Goal: Task Accomplishment & Management: Complete application form

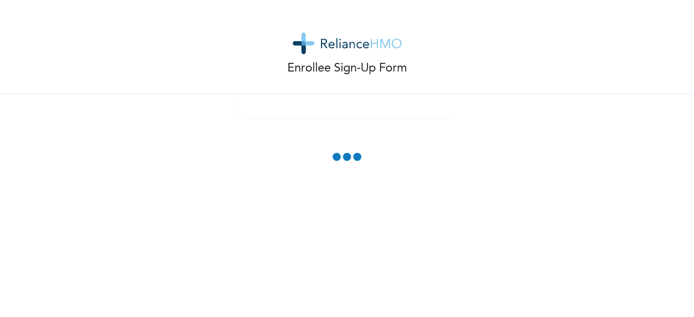
click at [0, 317] on ose-notification at bounding box center [0, 317] width 0 height 0
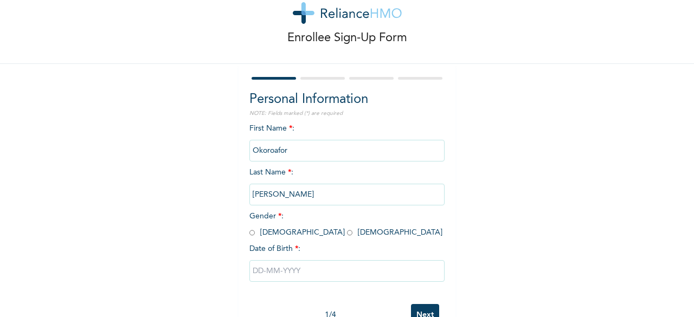
scroll to position [54, 0]
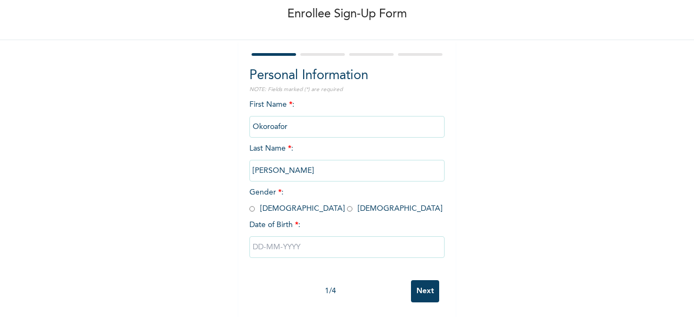
click at [347, 211] on input "radio" at bounding box center [349, 209] width 5 height 10
radio input "true"
click at [304, 246] on input "text" at bounding box center [346, 247] width 195 height 22
select select "7"
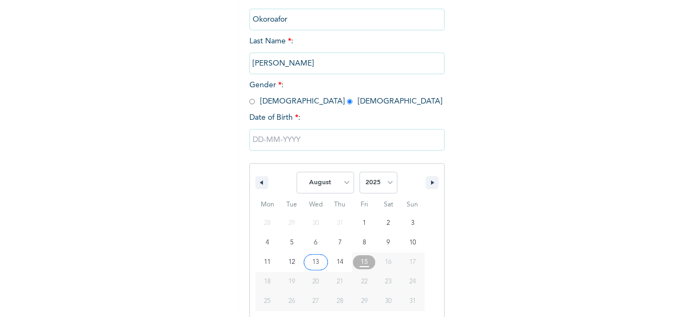
scroll to position [176, 0]
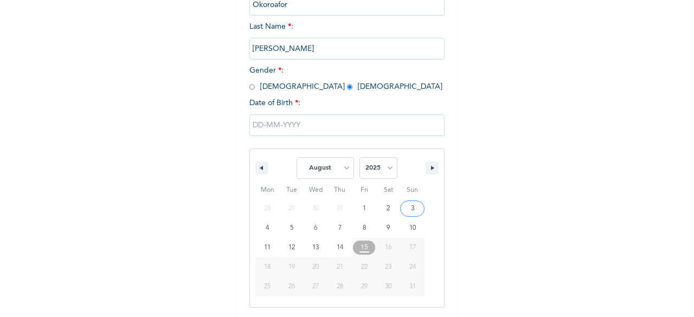
type input "[DATE]"
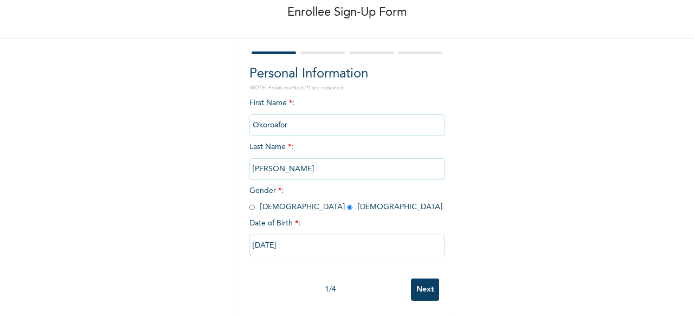
click at [282, 242] on input "[DATE]" at bounding box center [346, 246] width 195 height 22
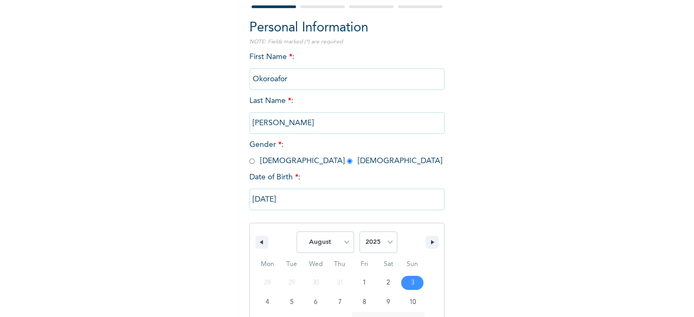
scroll to position [176, 0]
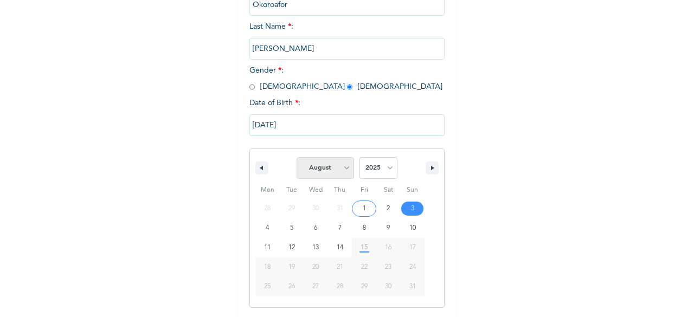
click at [334, 171] on select "January February March April May June July August September October November De…" at bounding box center [325, 168] width 57 height 22
click at [297, 158] on select "January February March April May June July August September October November De…" at bounding box center [325, 168] width 57 height 22
select select "7"
click at [386, 170] on select "2025 2024 2023 2022 2021 2020 2019 2018 2017 2016 2015 2014 2013 2012 2011 2010…" at bounding box center [378, 168] width 38 height 22
select select "1980"
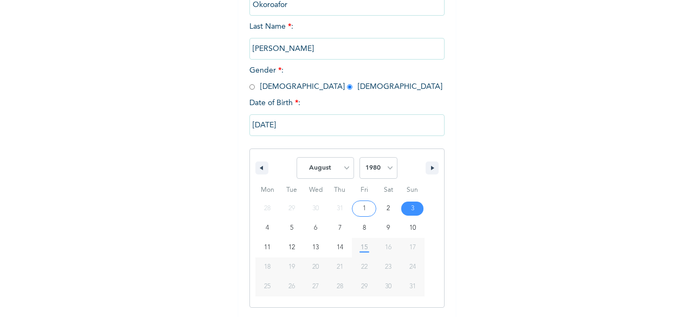
click at [359, 158] on select "2025 2024 2023 2022 2021 2020 2019 2018 2017 2016 2015 2014 2013 2012 2011 2010…" at bounding box center [378, 168] width 38 height 22
click at [345, 172] on select "January February March April May June July August September October November De…" at bounding box center [325, 168] width 57 height 22
select select "11"
click at [297, 158] on select "January February March April May June July August September October November De…" at bounding box center [325, 168] width 57 height 22
type input "[DATE]"
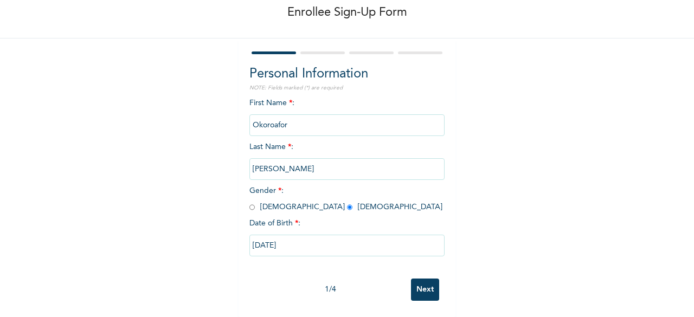
scroll to position [65, 0]
click at [417, 279] on input "Next" at bounding box center [425, 290] width 28 height 22
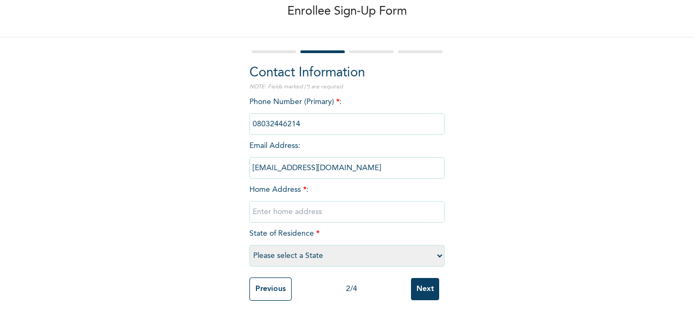
click at [306, 210] on input "text" at bounding box center [346, 212] width 195 height 22
type input "Onipetesi estate mangoro ikeja"
click at [306, 251] on select "Please select a State [PERSON_NAME] (FCT) [PERSON_NAME] Ibom [GEOGRAPHIC_DATA] …" at bounding box center [346, 256] width 195 height 22
select select "25"
click at [249, 245] on select "Please select a State [PERSON_NAME] (FCT) [PERSON_NAME] Ibom [GEOGRAPHIC_DATA] …" at bounding box center [346, 256] width 195 height 22
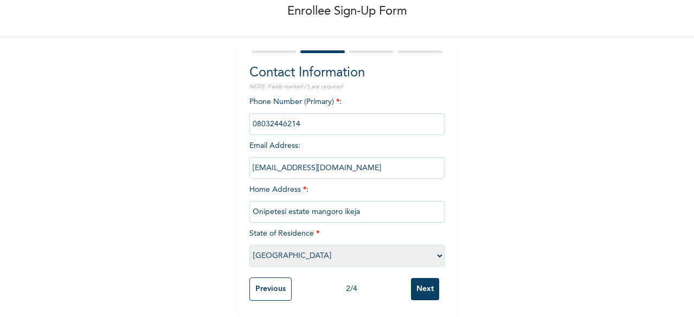
click at [415, 279] on input "Next" at bounding box center [425, 289] width 28 height 22
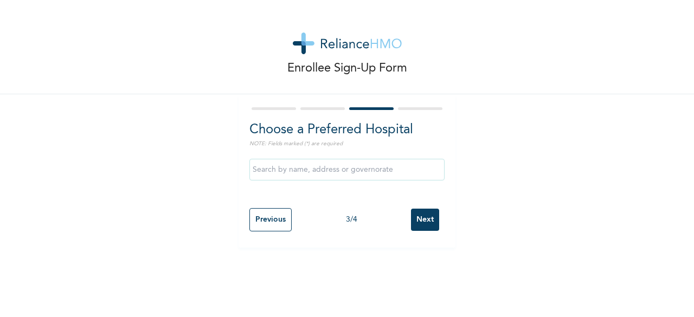
scroll to position [0, 0]
click at [327, 173] on input "text" at bounding box center [346, 170] width 195 height 22
type input "Isalu Hospital Limited"
click at [419, 217] on input "Next" at bounding box center [425, 220] width 28 height 22
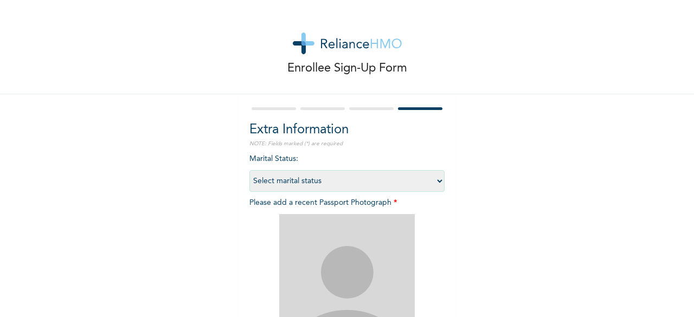
click at [431, 179] on select "Select marital status [DEMOGRAPHIC_DATA] Married [DEMOGRAPHIC_DATA] Widow/[DEMO…" at bounding box center [346, 181] width 195 height 22
select select "2"
click at [249, 170] on select "Select marital status [DEMOGRAPHIC_DATA] Married [DEMOGRAPHIC_DATA] Widow/[DEMO…" at bounding box center [346, 181] width 195 height 22
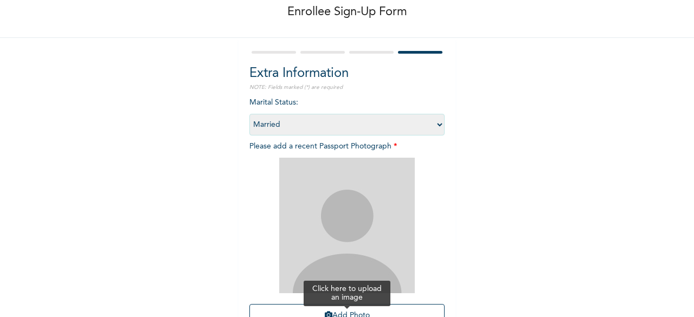
scroll to position [158, 0]
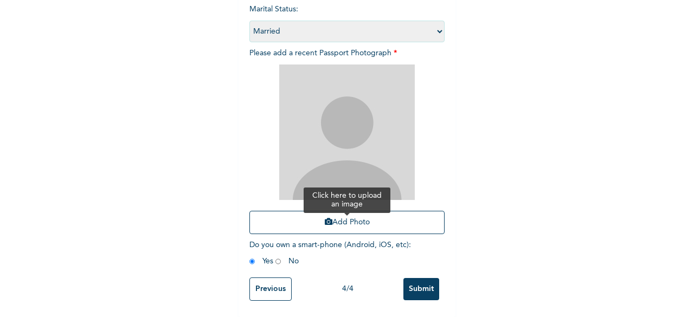
click at [358, 213] on button "Add Photo" at bounding box center [346, 222] width 195 height 23
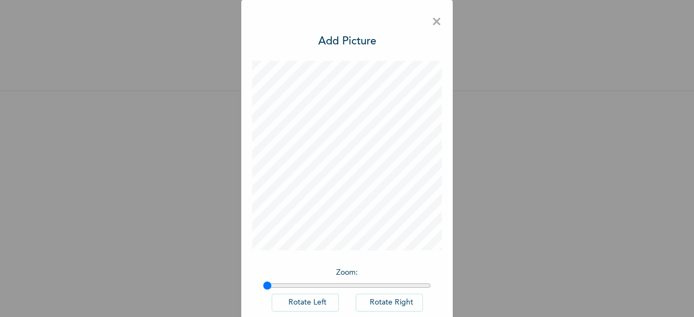
scroll to position [12, 0]
drag, startPoint x: 261, startPoint y: 286, endPoint x: 357, endPoint y: 282, distance: 95.5
type input "1.59"
click at [357, 282] on input "range" at bounding box center [347, 285] width 168 height 9
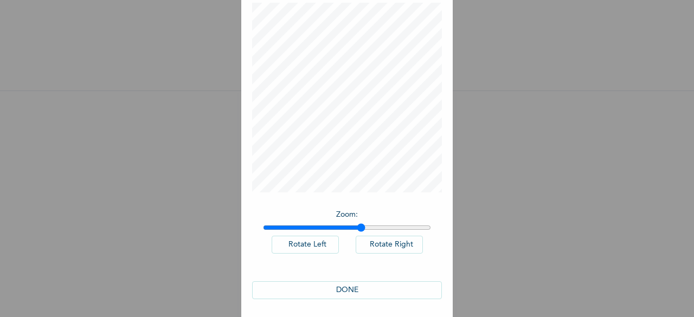
scroll to position [61, 0]
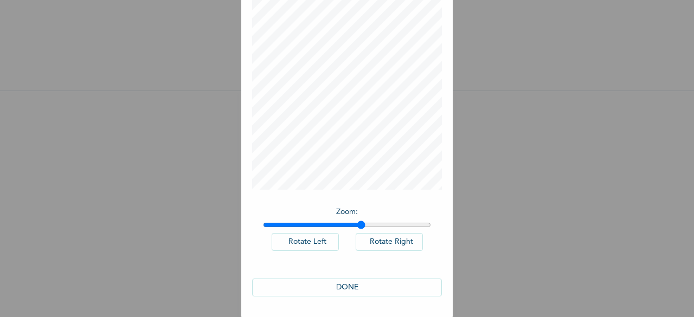
click at [377, 285] on button "DONE" at bounding box center [347, 288] width 190 height 18
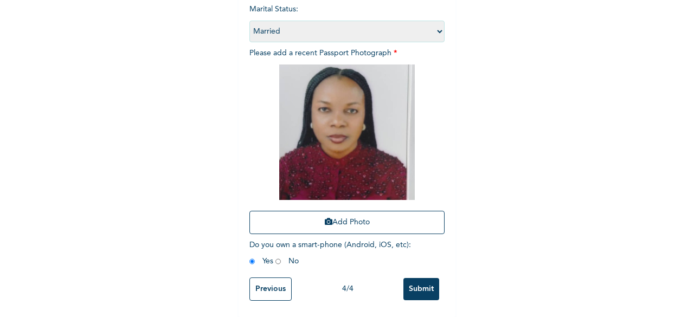
scroll to position [158, 0]
click at [413, 280] on input "Submit" at bounding box center [421, 289] width 36 height 22
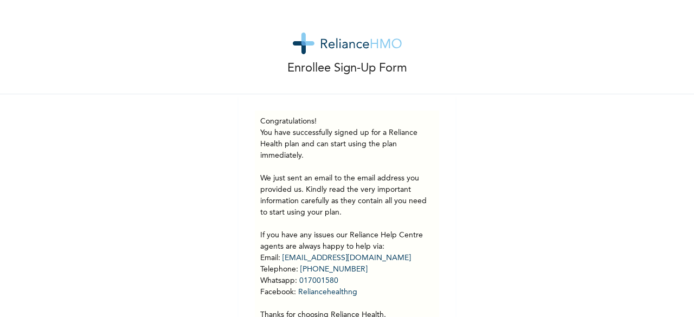
click at [429, 155] on p "You have successfully signed up for a Reliance Health plan and can start using …" at bounding box center [347, 224] width 174 height 194
